Goal: Task Accomplishment & Management: Use online tool/utility

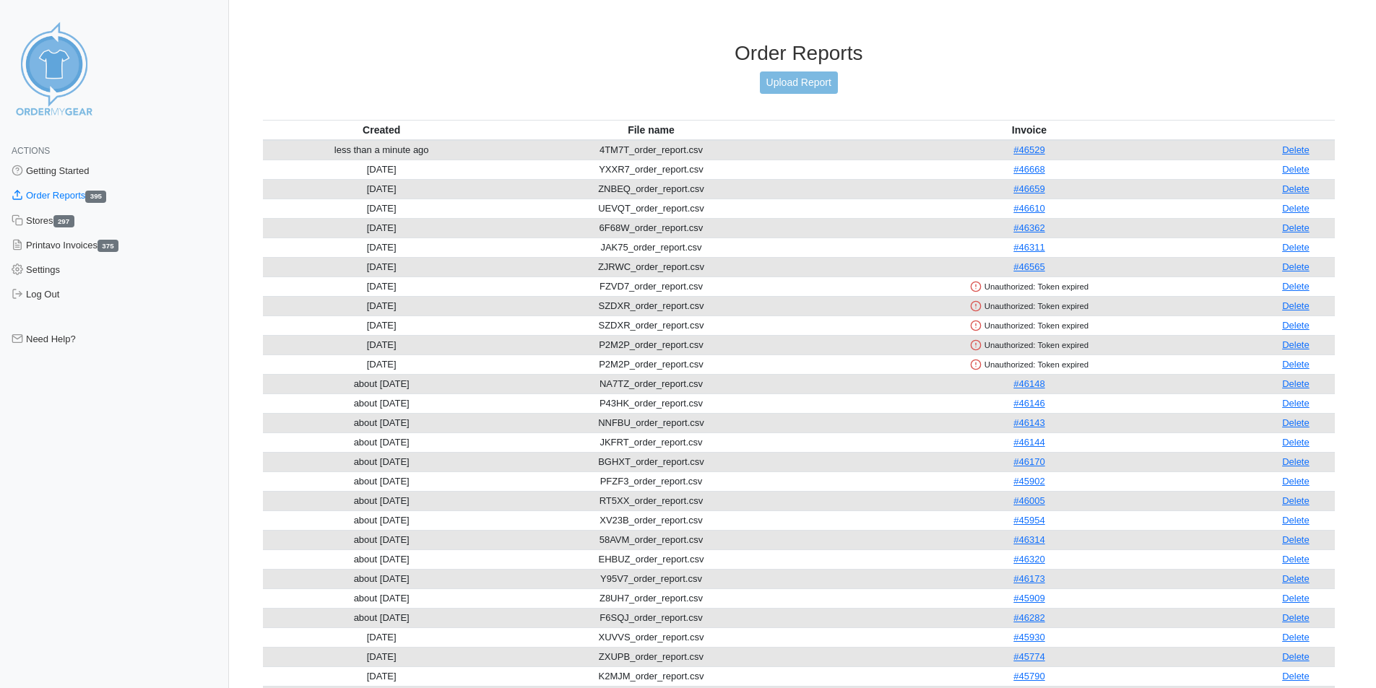
click at [811, 100] on div "Order Reports Upload Report" at bounding box center [799, 80] width 1073 height 79
click at [813, 83] on link "Upload Report" at bounding box center [799, 83] width 78 height 22
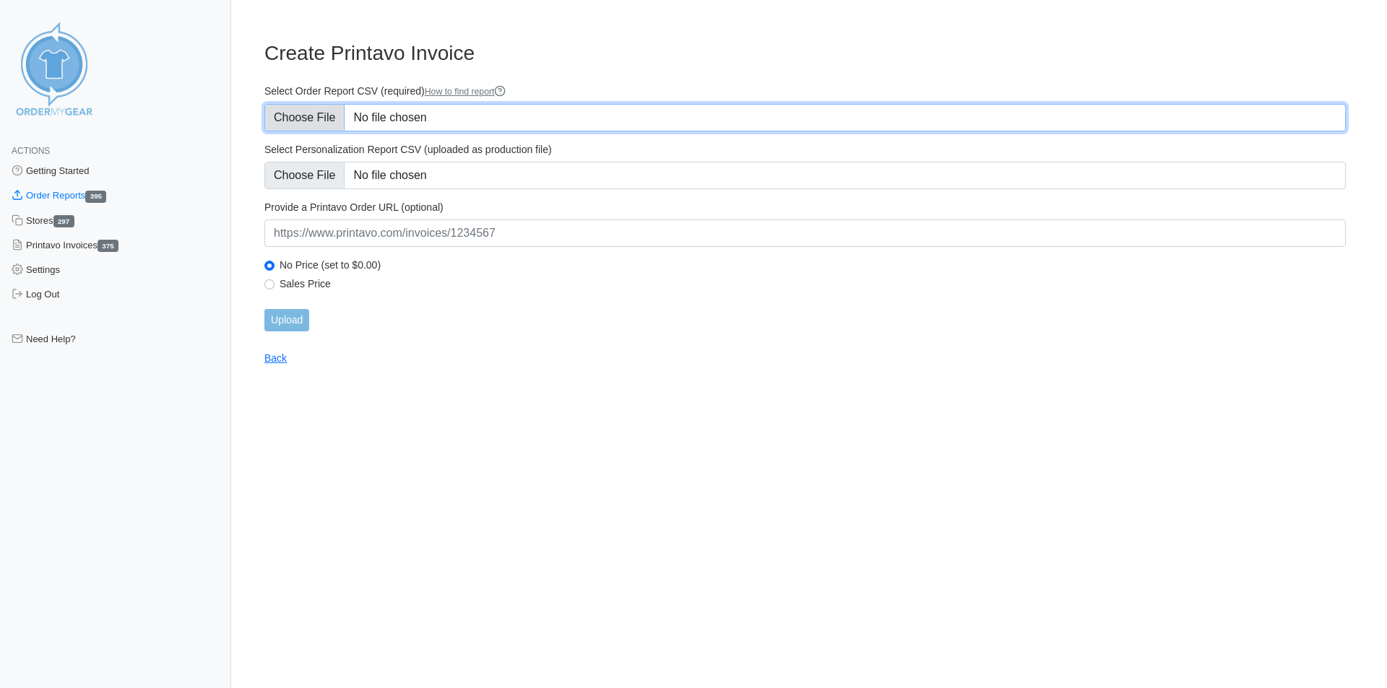
click at [323, 105] on input "Select Order Report CSV (required) How to find report" at bounding box center [804, 117] width 1081 height 27
type input "C:\fakepath\B3YSX_order_report.csv"
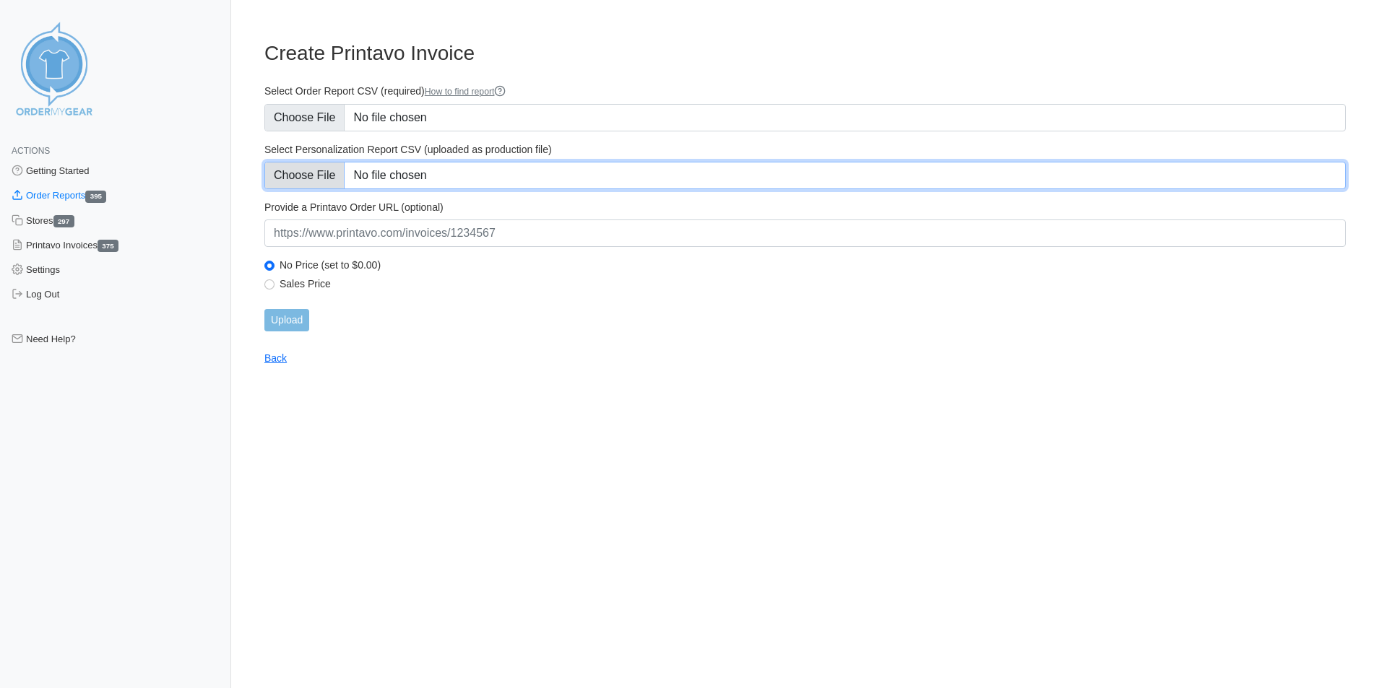
click at [320, 165] on input "Select Personalization Report CSV (uploaded as production file)" at bounding box center [804, 175] width 1081 height 27
type input "C:\fakepath\B3YSX_personalization_report.csv"
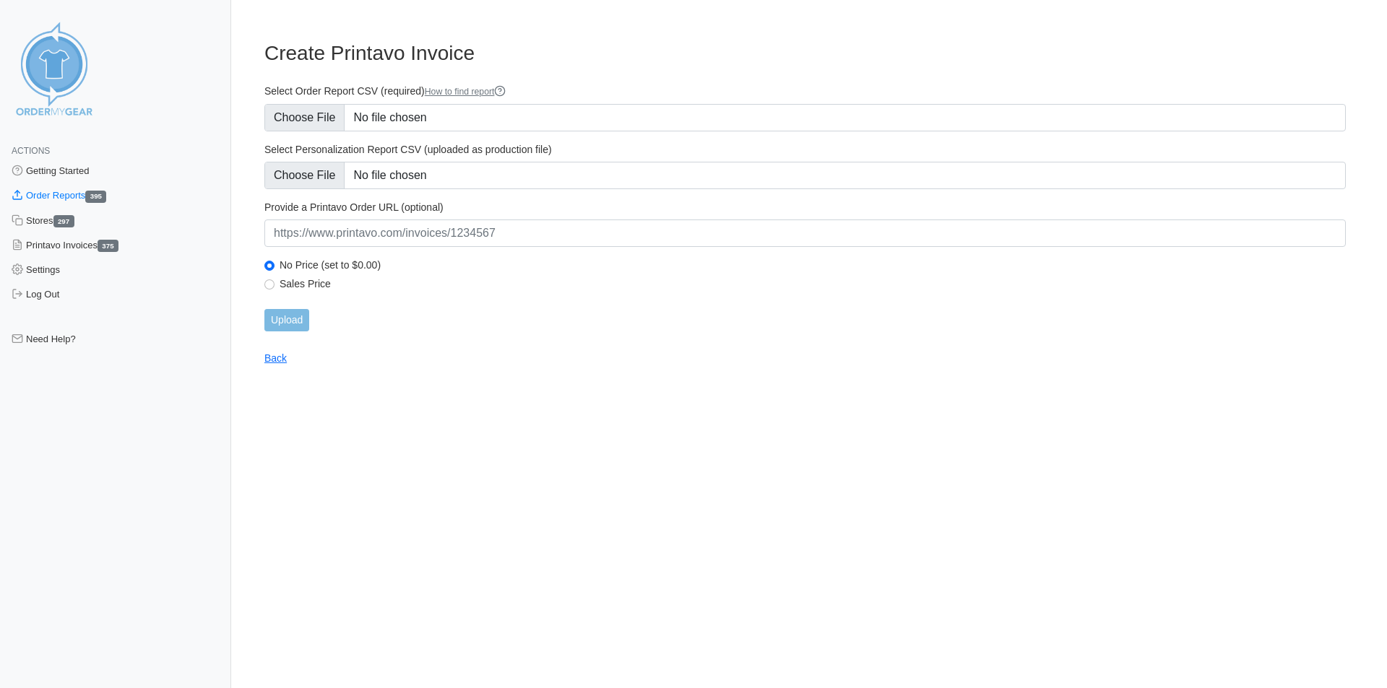
click at [585, 217] on div "Provide a Printavo Order URL (optional)" at bounding box center [804, 224] width 1081 height 46
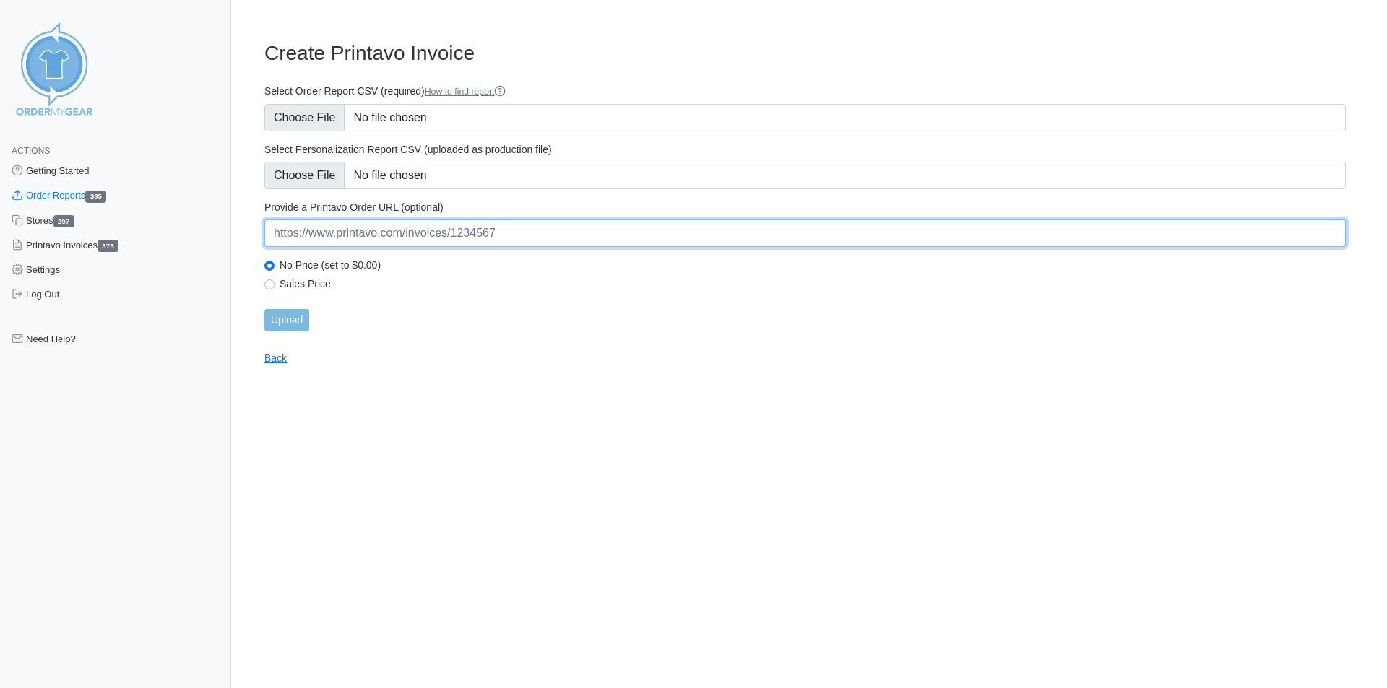
click at [579, 237] on input "url" at bounding box center [804, 233] width 1081 height 27
click at [459, 237] on input "url" at bounding box center [804, 233] width 1081 height 27
paste input "https://www.printavo.com/invoices/19838345"
type input "https://www.printavo.com/invoices/19838345"
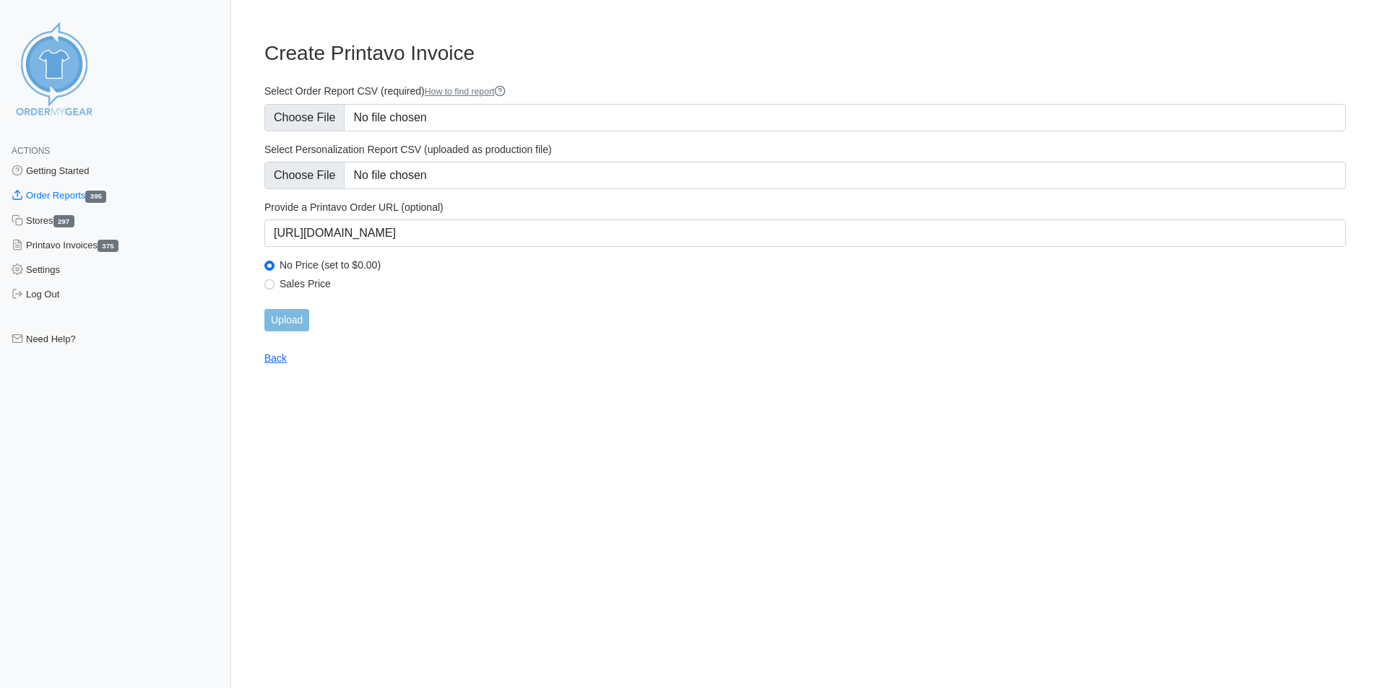
click at [635, 289] on label "Sales Price" at bounding box center [813, 283] width 1066 height 13
click at [275, 289] on input "Sales Price" at bounding box center [269, 285] width 10 height 10
radio input "true"
click at [294, 319] on input "Upload" at bounding box center [286, 320] width 45 height 22
click at [294, 319] on div "Upload" at bounding box center [804, 320] width 1081 height 22
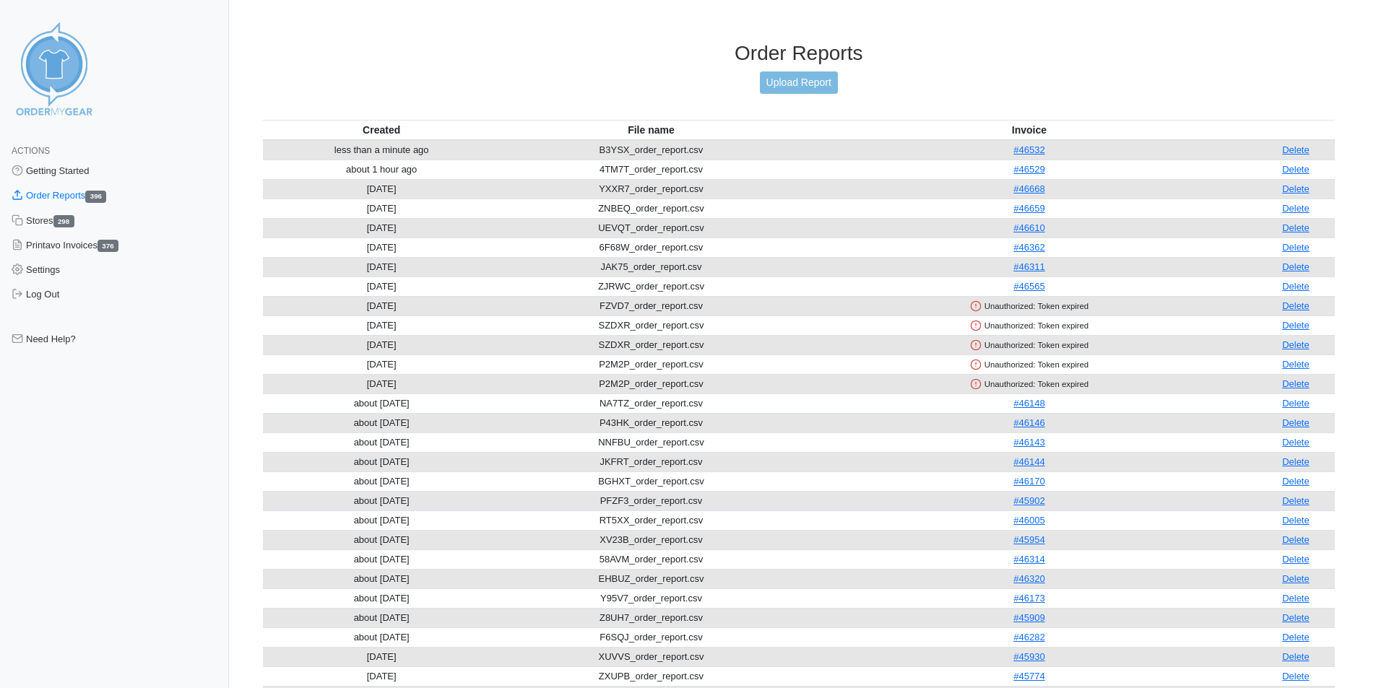
click at [779, 97] on div "Order Reports Upload Report" at bounding box center [799, 80] width 1073 height 79
click at [792, 84] on link "Upload Report" at bounding box center [799, 83] width 78 height 22
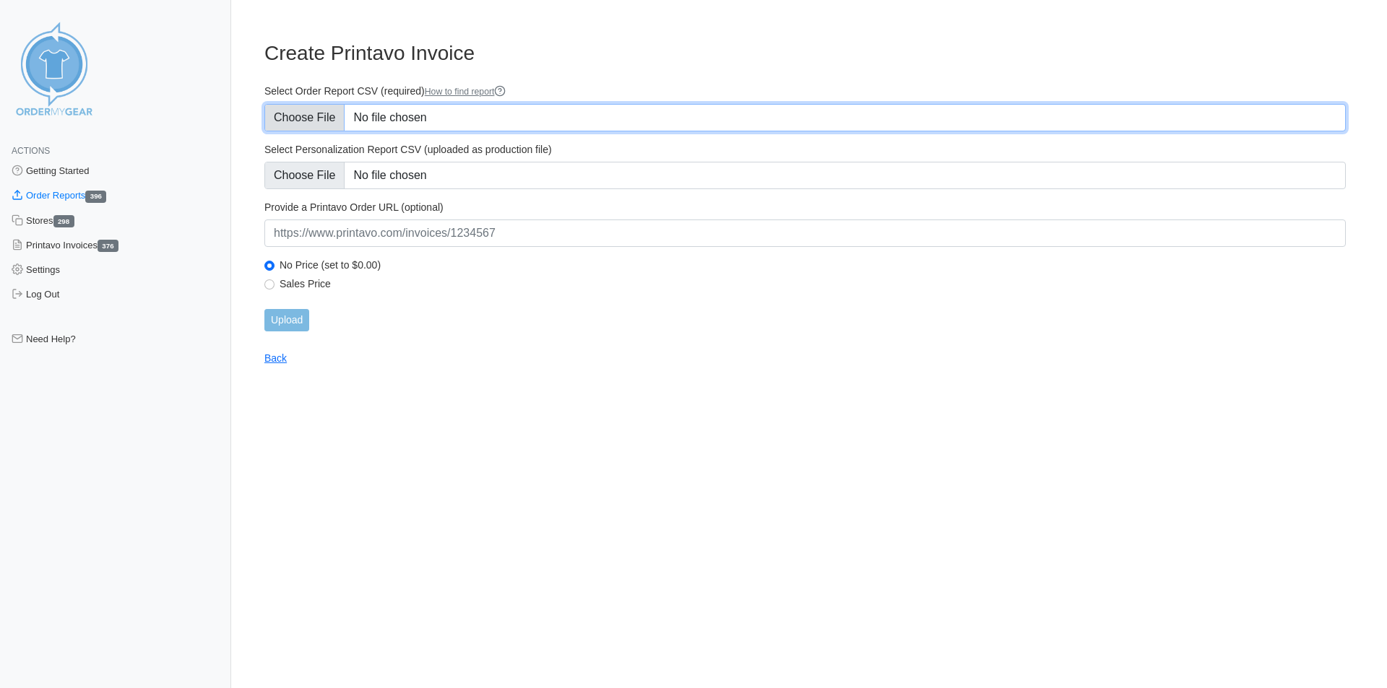
click at [298, 112] on input "Select Order Report CSV (required) How to find report" at bounding box center [804, 117] width 1081 height 27
type input "C:\fakepath\FPNW6_order_report.csv"
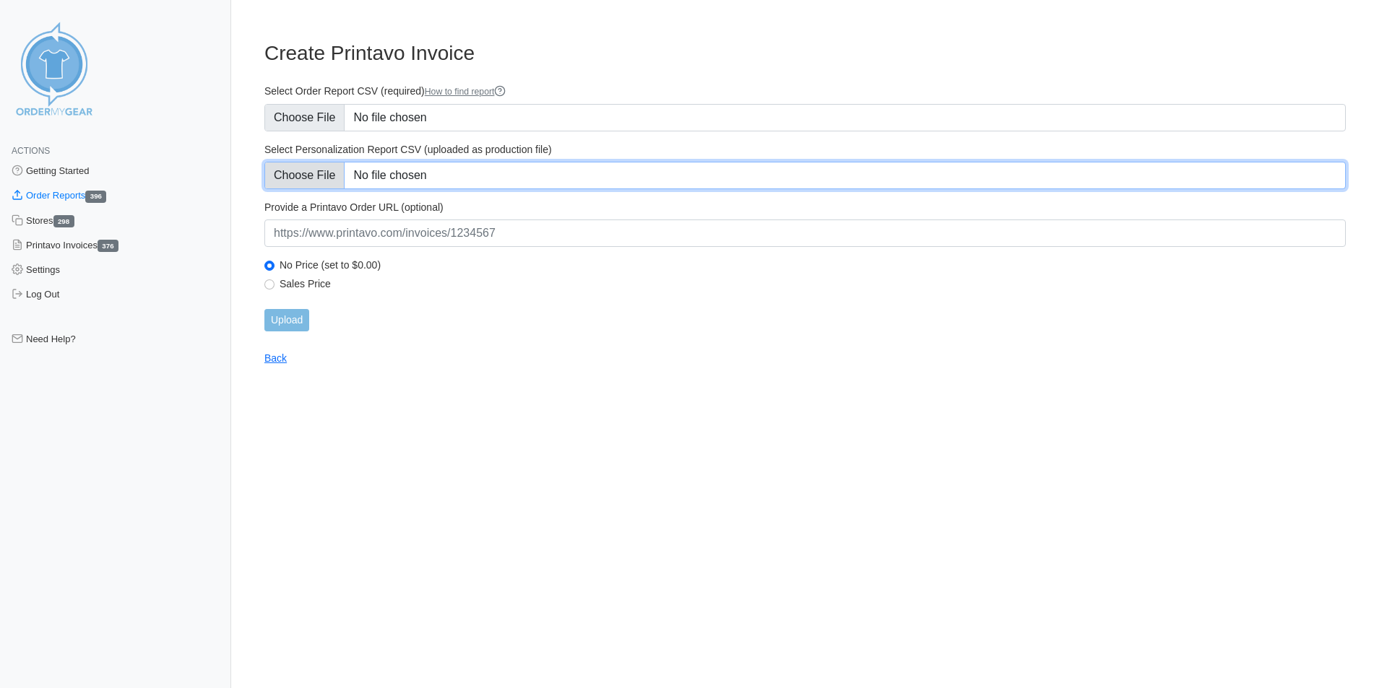
click at [284, 179] on input "Select Personalization Report CSV (uploaded as production file)" at bounding box center [804, 175] width 1081 height 27
type input "C:\fakepath\FPNW6_personalization_report.csv"
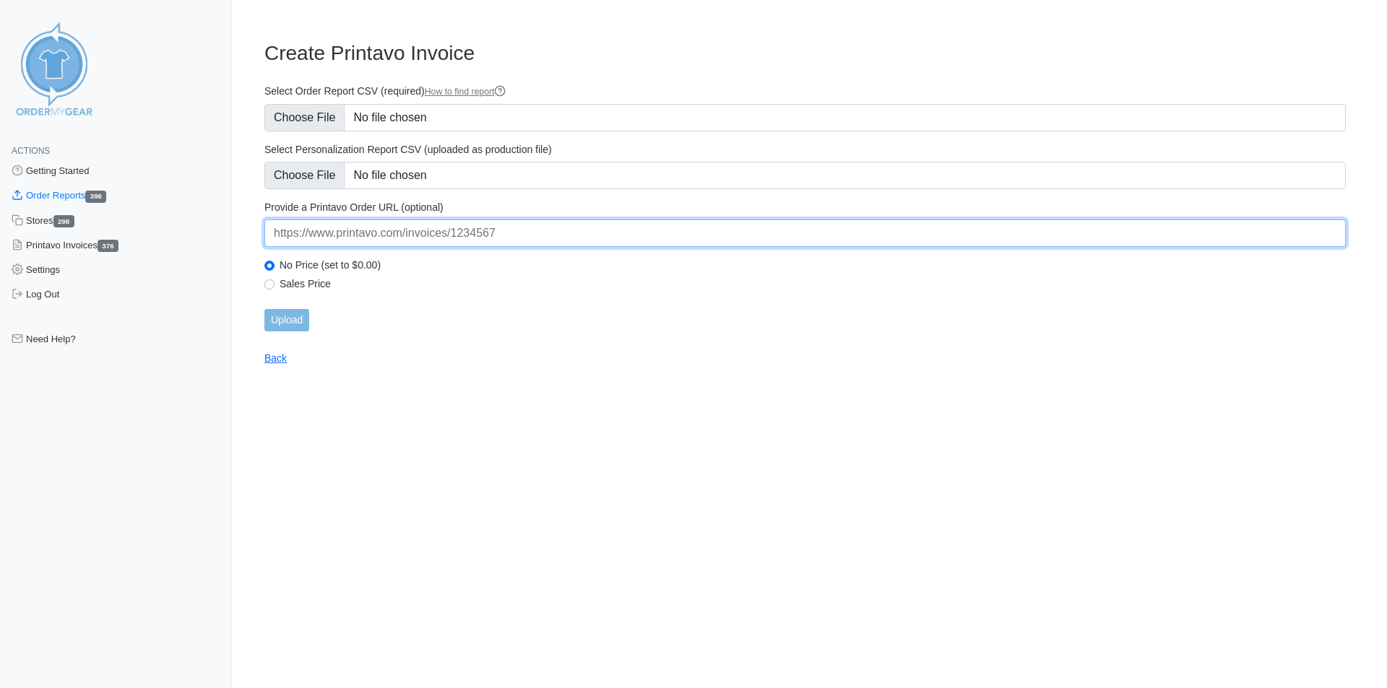
click at [457, 238] on input "url" at bounding box center [804, 233] width 1081 height 27
paste input "https://www.printavo.com/invoices/19837987"
type input "https://www.printavo.com/invoices/19837987"
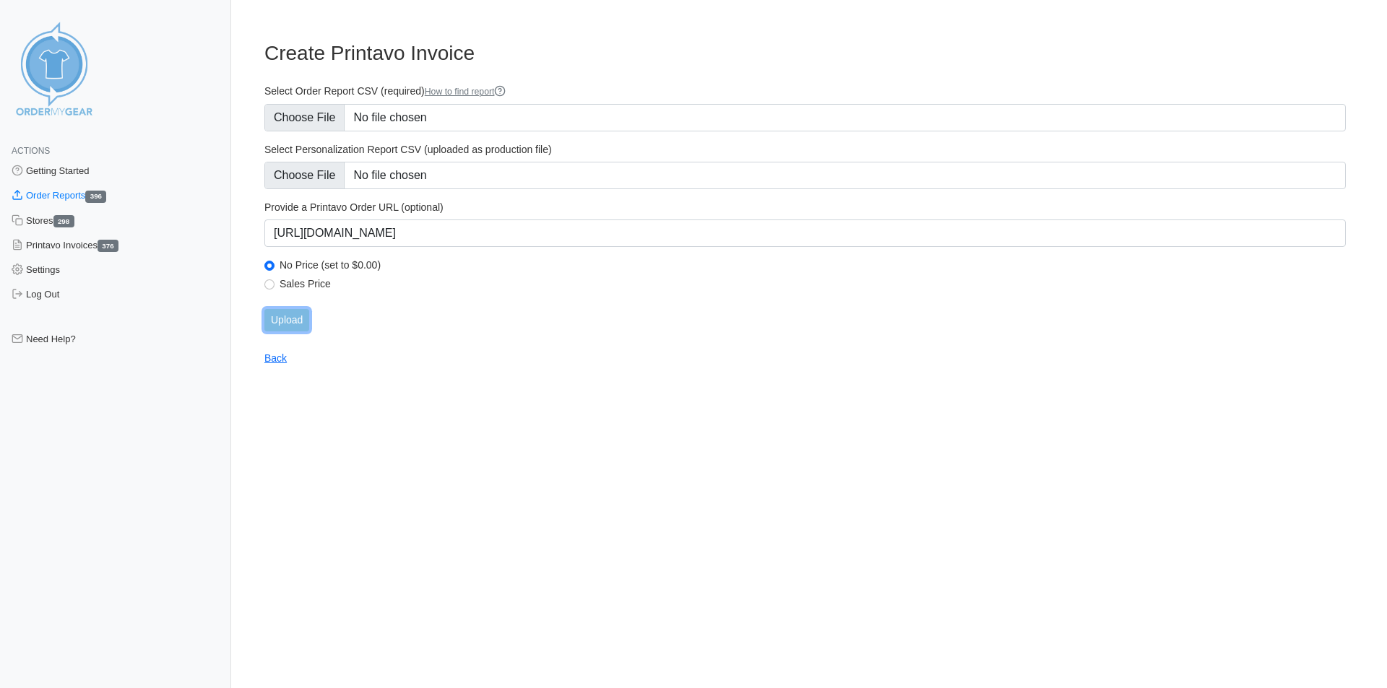
click at [290, 313] on input "Upload" at bounding box center [286, 320] width 45 height 22
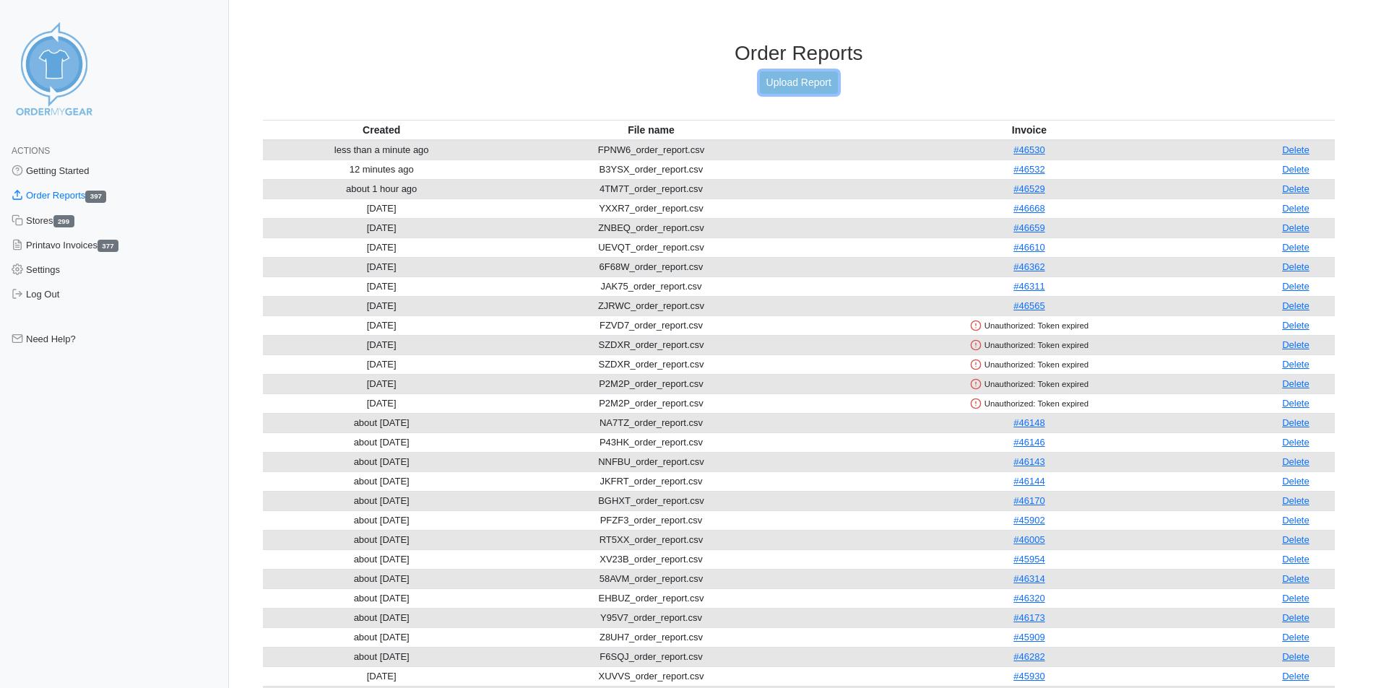
click at [793, 77] on link "Upload Report" at bounding box center [799, 83] width 78 height 22
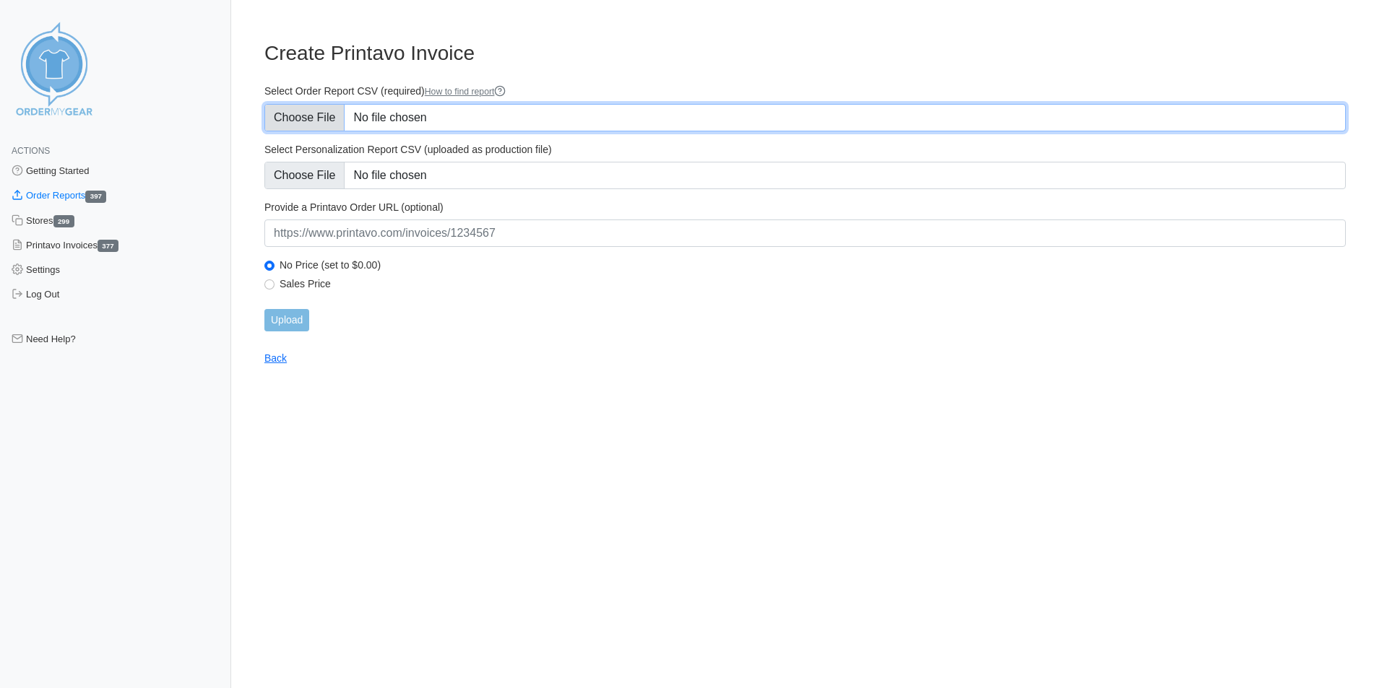
click at [290, 129] on input "Select Order Report CSV (required) How to find report" at bounding box center [804, 117] width 1081 height 27
type input "C:\fakepath\9NQAU_order_report.csv"
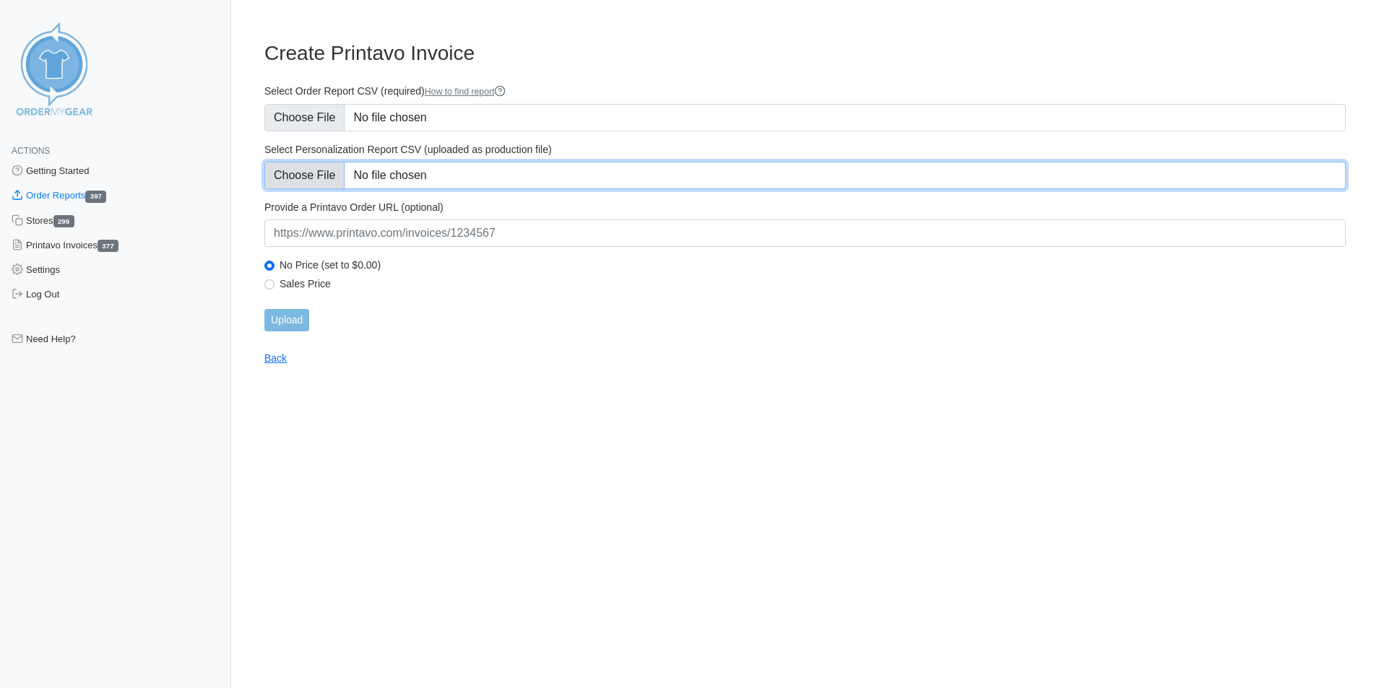
click at [303, 162] on input "Select Personalization Report CSV (uploaded as production file)" at bounding box center [804, 175] width 1081 height 27
type input "C:\fakepath\9NQAU_personalization_report.csv"
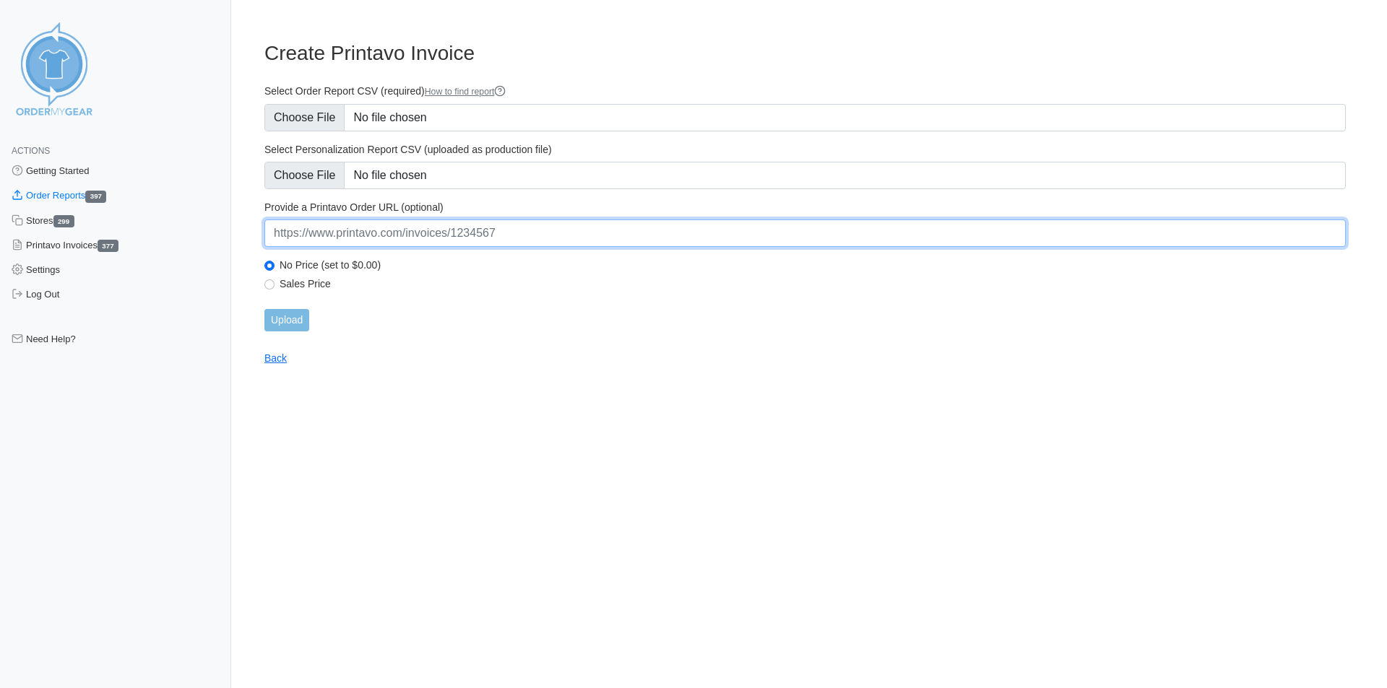
click at [391, 241] on input "url" at bounding box center [804, 233] width 1081 height 27
paste input "https://www.printavo.com/invoices/20036354"
type input "https://www.printavo.com/invoices/20036354"
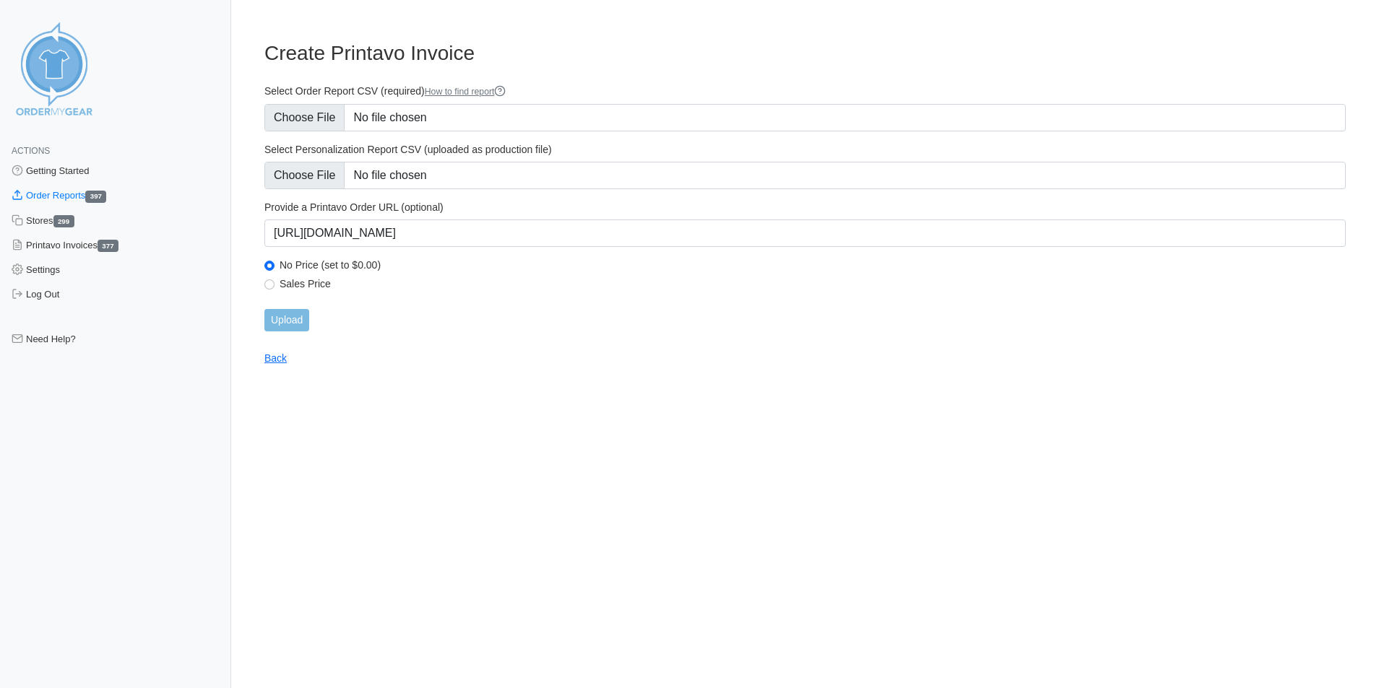
click at [543, 346] on main "Create Printavo Invoice Select Order Report CSV (required) How to find report S…" at bounding box center [805, 194] width 1116 height 341
click at [281, 315] on input "Upload" at bounding box center [286, 320] width 45 height 22
